Goal: Navigation & Orientation: Find specific page/section

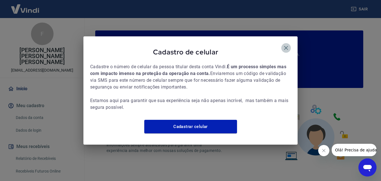
click at [284, 45] on icon "button" at bounding box center [286, 48] width 7 height 7
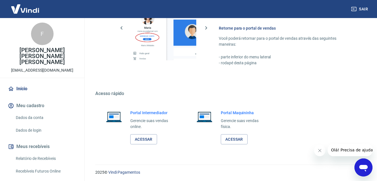
scroll to position [340, 0]
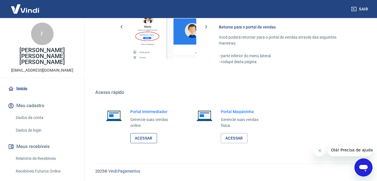
click at [140, 135] on link "Acessar" at bounding box center [143, 138] width 27 height 10
